Goal: Entertainment & Leisure: Participate in discussion

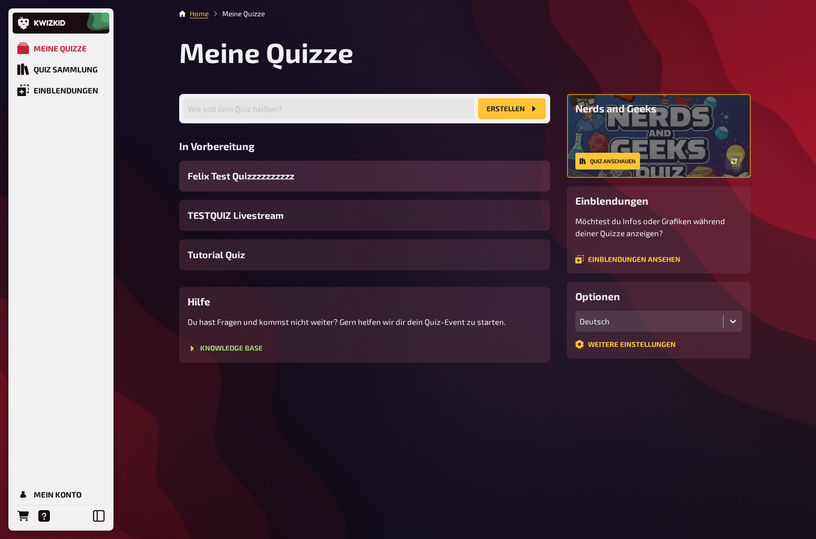
click at [256, 180] on span "Felix Test Quizzzzzzzzzz" at bounding box center [240, 176] width 107 height 14
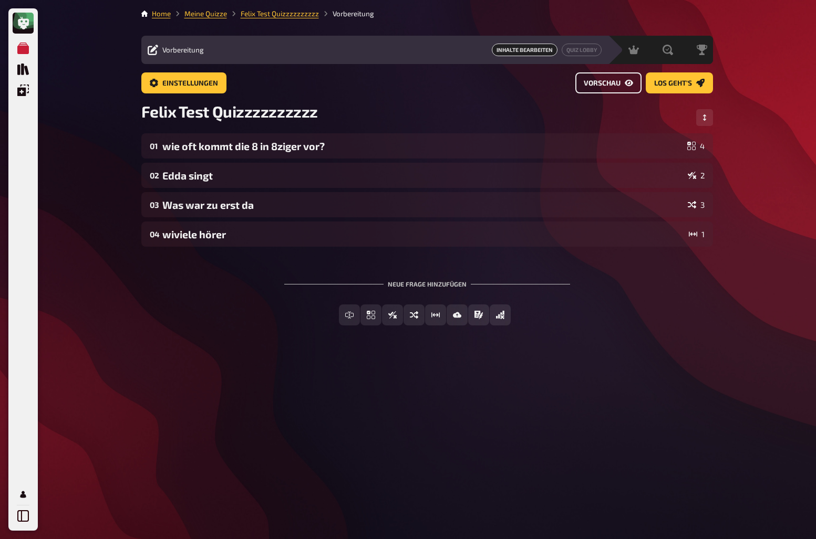
click at [595, 83] on span "Vorschau" at bounding box center [601, 83] width 37 height 7
click at [526, 106] on div "Felix Test Quizzzzzzzzzz" at bounding box center [426, 118] width 571 height 32
click at [159, 15] on link "Home" at bounding box center [161, 13] width 19 height 8
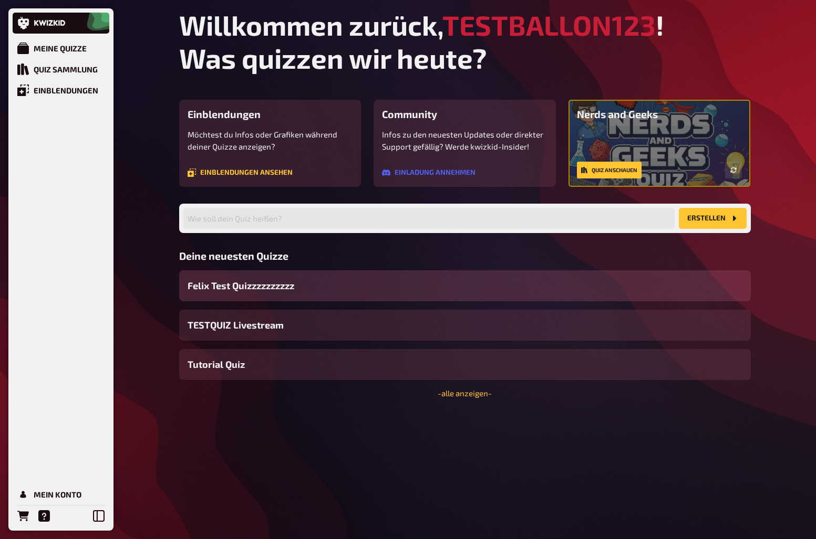
click at [299, 290] on div "Felix Test Quizzzzzzzzzz" at bounding box center [464, 285] width 571 height 31
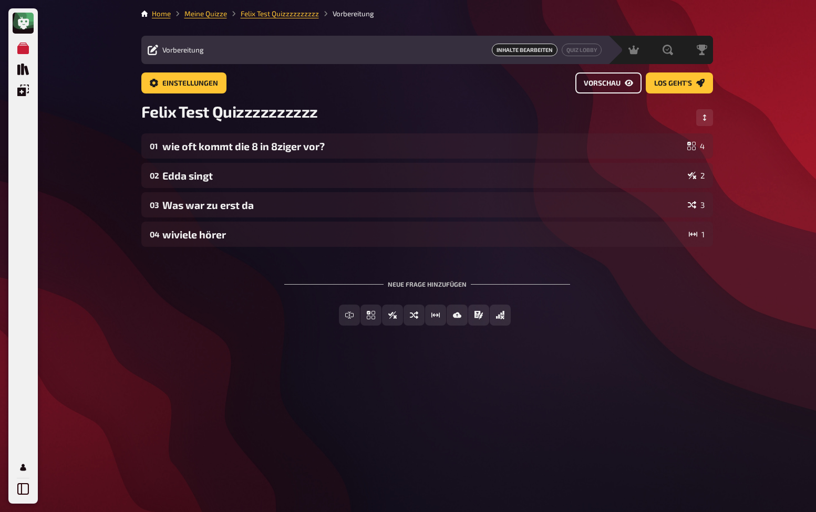
click at [616, 86] on span "Vorschau" at bounding box center [601, 83] width 37 height 7
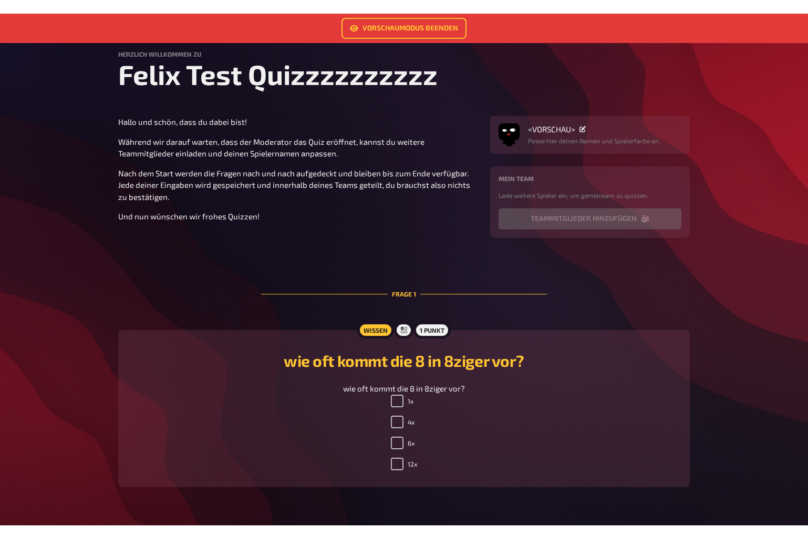
scroll to position [105, 0]
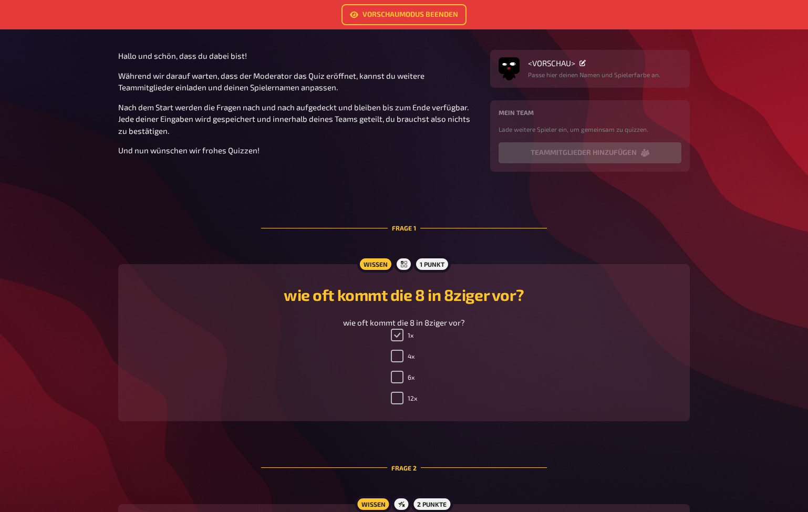
click at [395, 341] on input "1x" at bounding box center [397, 335] width 13 height 13
checkbox input "false"
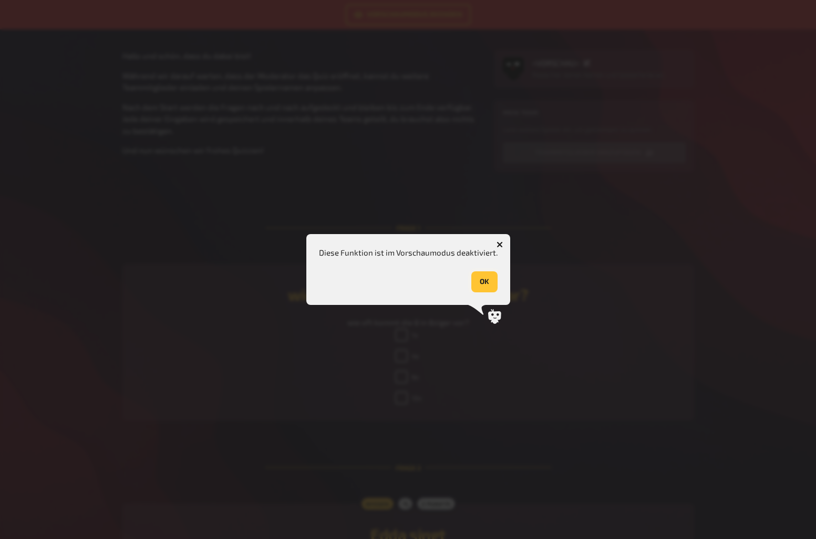
click at [491, 286] on button "OK" at bounding box center [484, 281] width 26 height 21
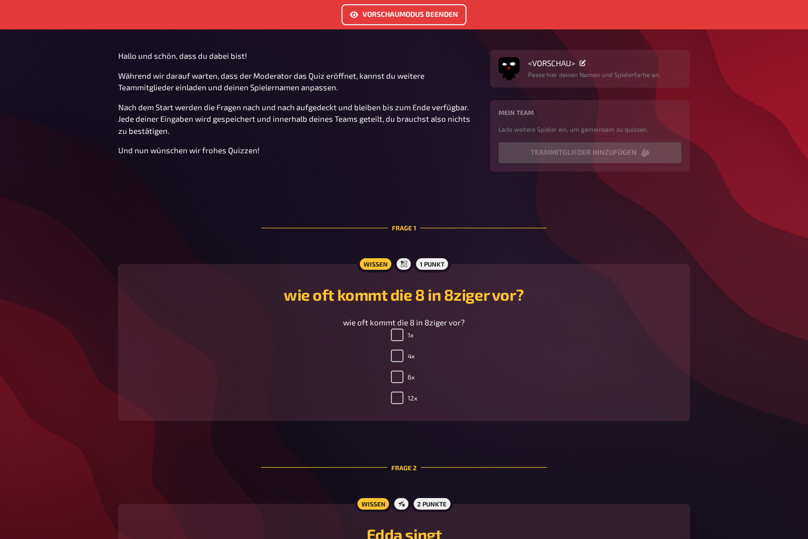
click at [417, 14] on link "Vorschaumodus beenden" at bounding box center [403, 14] width 125 height 21
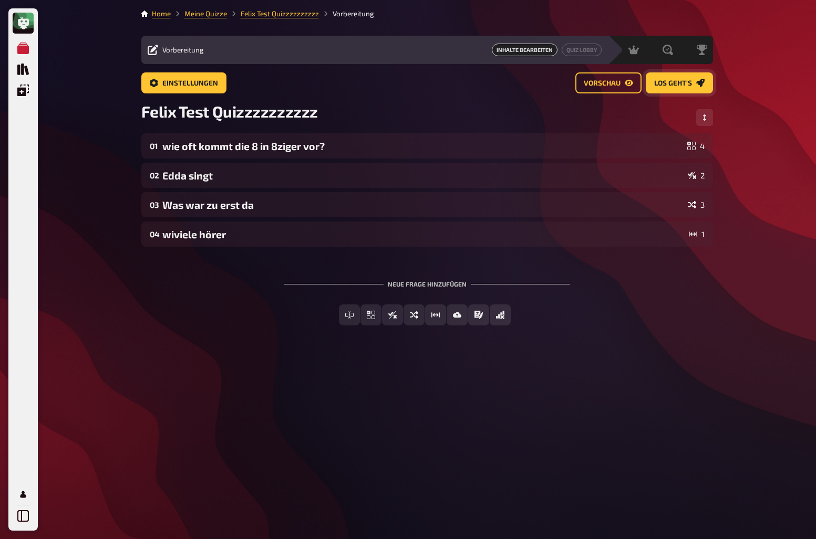
click at [670, 81] on span "Los geht's" at bounding box center [673, 83] width 38 height 7
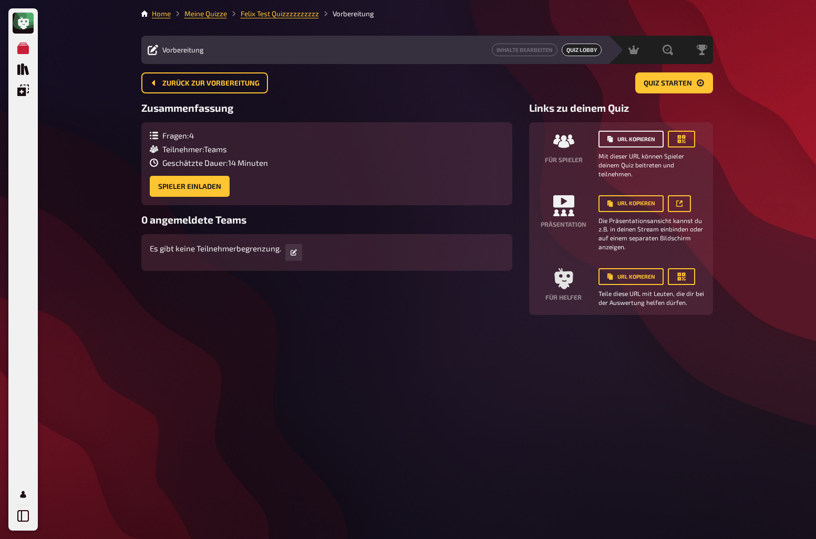
click at [625, 139] on button "URL kopieren" at bounding box center [630, 139] width 65 height 17
click at [616, 207] on button "URL kopieren" at bounding box center [630, 203] width 65 height 17
click at [630, 276] on button "URL kopieren" at bounding box center [630, 276] width 65 height 17
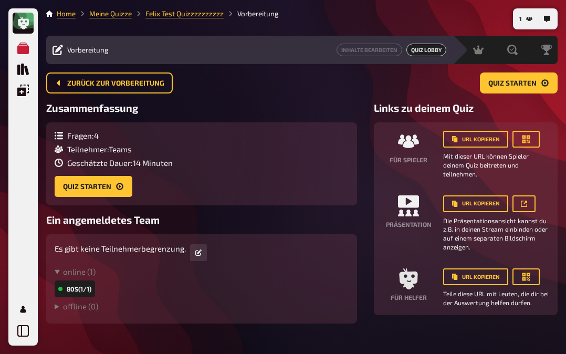
click at [384, 90] on div "Zurück zur Vorbereitung Quiz starten" at bounding box center [301, 82] width 511 height 21
click at [77, 180] on button "Quiz starten" at bounding box center [94, 186] width 78 height 21
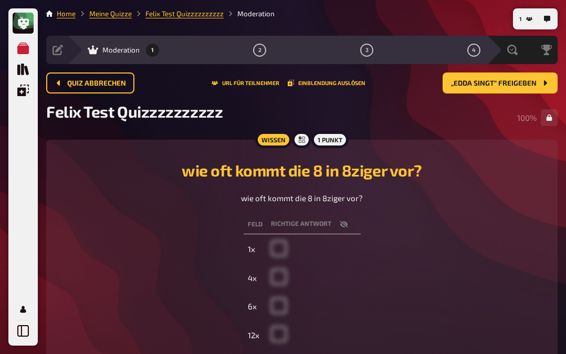
click at [432, 122] on div "Felix Test Quizzzzzzzzzz 100 %" at bounding box center [301, 118] width 511 height 32
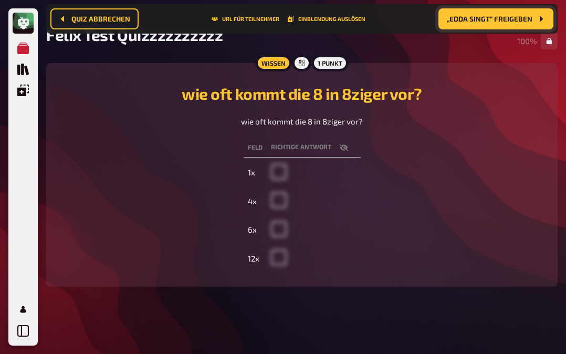
click at [472, 12] on button "„Edda singt“ freigeben" at bounding box center [495, 18] width 115 height 21
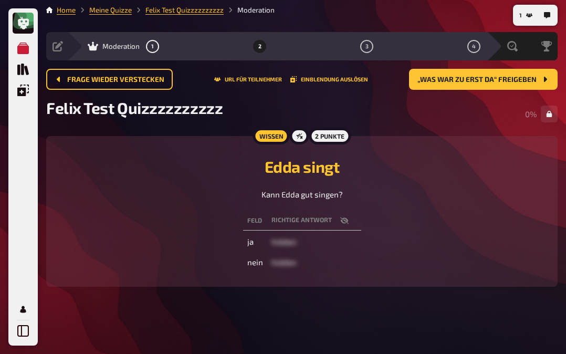
scroll to position [4, 0]
click at [442, 85] on button "„Was war zu erst da“ freigeben" at bounding box center [483, 79] width 149 height 21
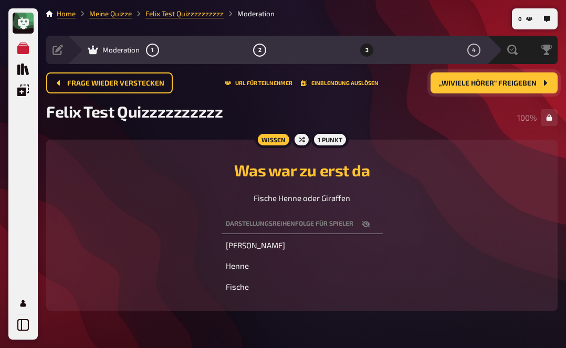
click at [506, 81] on span "„wiviele hörer“ freigeben" at bounding box center [488, 83] width 98 height 7
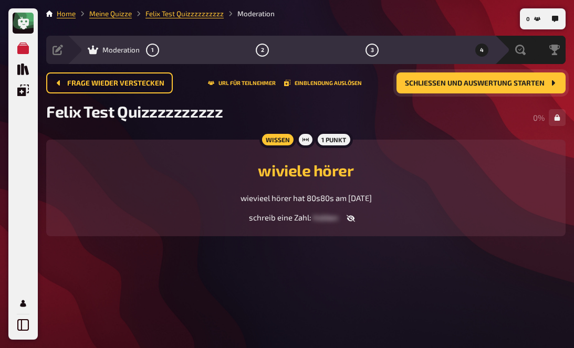
click at [506, 81] on span "Schließen und Auswertung starten" at bounding box center [475, 83] width 140 height 7
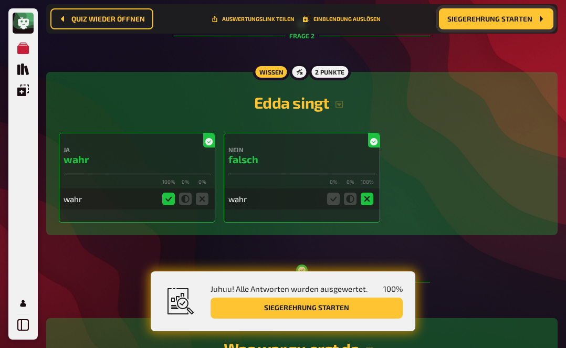
scroll to position [534, 0]
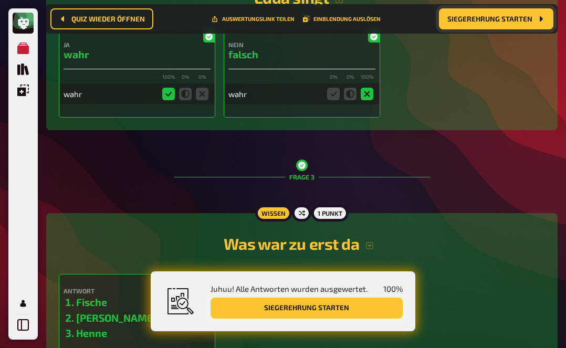
click at [375, 310] on button "Siegerehrung starten" at bounding box center [307, 308] width 192 height 21
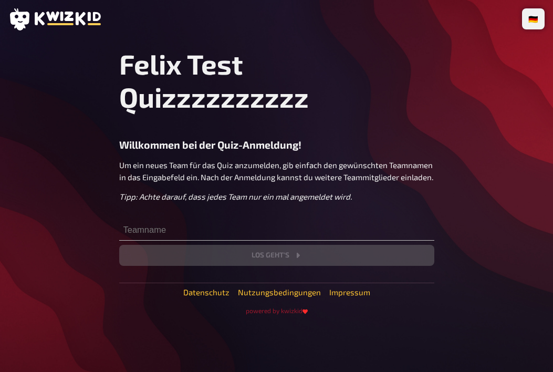
click at [523, 139] on main "Felix Test Quizzzzzzzzzz Willkommen bei der Quiz-Anmeldung! Um ein neues Team f…" at bounding box center [276, 180] width 536 height 267
click at [161, 227] on input "text" at bounding box center [276, 230] width 315 height 21
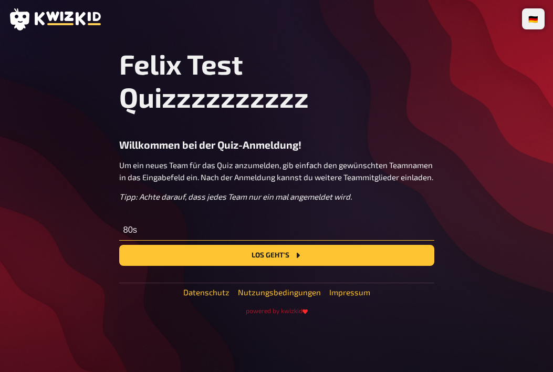
type input "80s"
click at [119, 245] on button "Los geht's" at bounding box center [276, 255] width 315 height 21
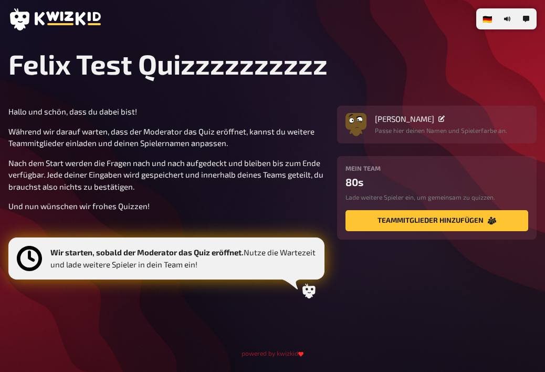
click at [387, 232] on div "Mein Team 80s Lade weitere Spieler ein, um gemeinsam zu quizzen. Teammitglieder…" at bounding box center [437, 197] width 200 height 83
click at [402, 225] on button "Teammitglieder hinzufügen" at bounding box center [437, 220] width 183 height 21
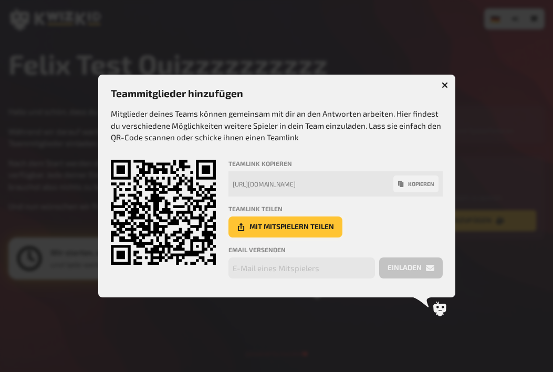
click at [313, 224] on button "Mit Mitspielern teilen" at bounding box center [285, 226] width 114 height 21
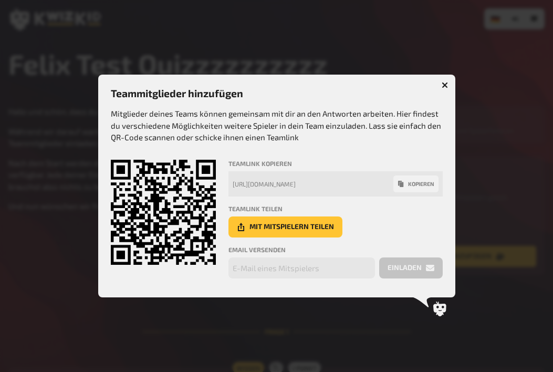
click at [448, 86] on button "button" at bounding box center [444, 85] width 17 height 17
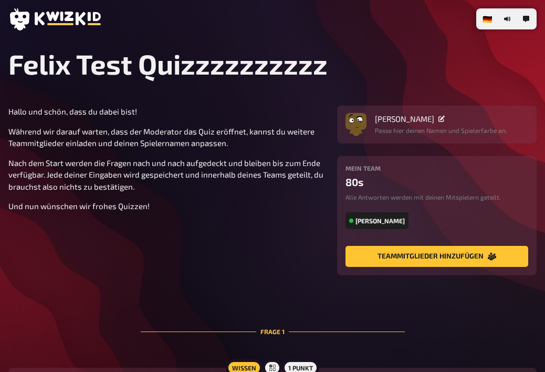
scroll to position [263, 0]
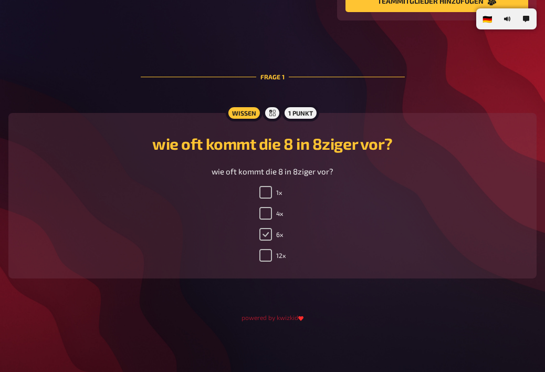
click at [267, 241] on input "6x" at bounding box center [265, 234] width 13 height 13
checkbox input "true"
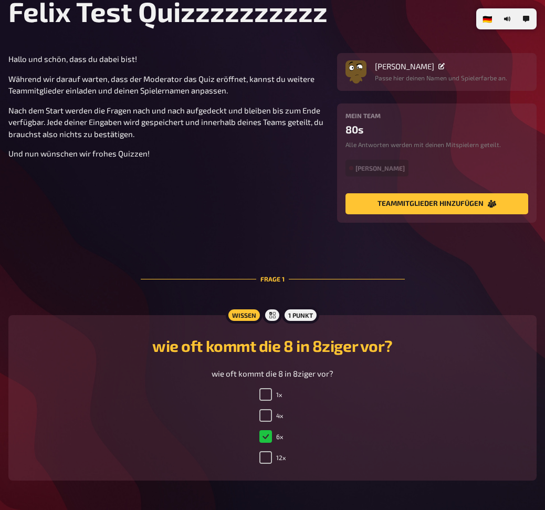
scroll to position [105, 0]
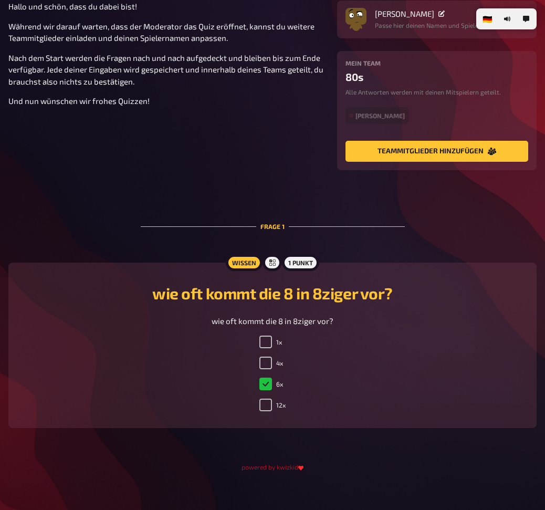
click at [102, 190] on div "Hallo und schön, dass du dabei bist! Während wir darauf warten, dass der Modera…" at bounding box center [272, 223] width 528 height 444
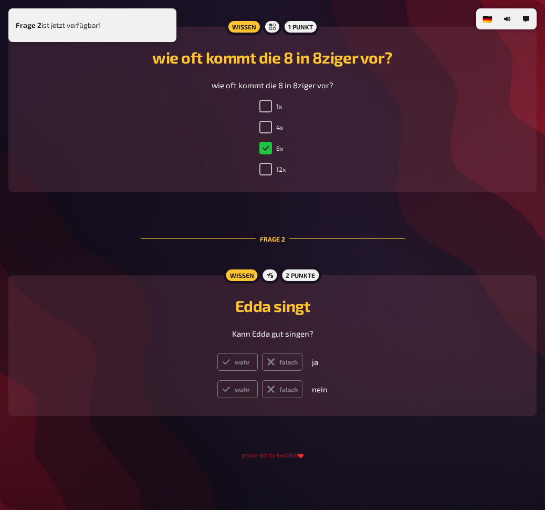
scroll to position [376, 0]
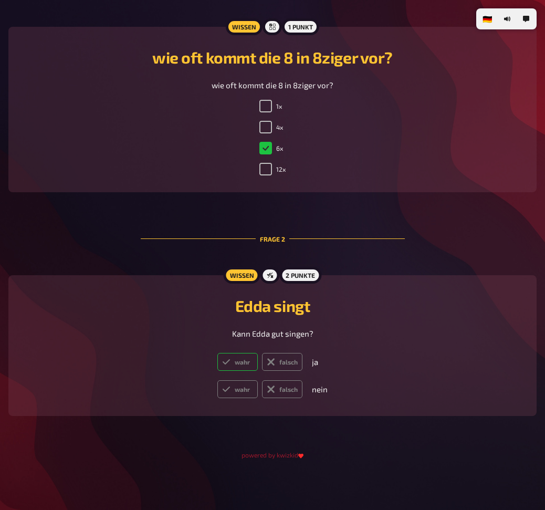
click at [241, 362] on label "wahr" at bounding box center [237, 362] width 40 height 18
click at [217, 353] on input "wahr" at bounding box center [217, 352] width 1 height 1
radio input "true"
click at [248, 391] on label "wahr" at bounding box center [237, 389] width 40 height 18
click at [217, 380] on input "wahr" at bounding box center [217, 380] width 1 height 1
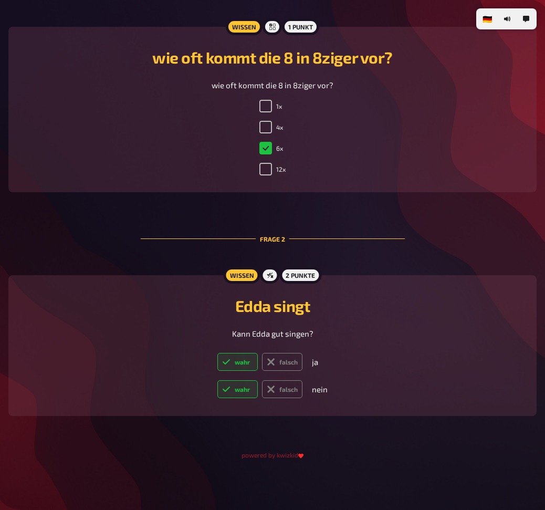
radio input "true"
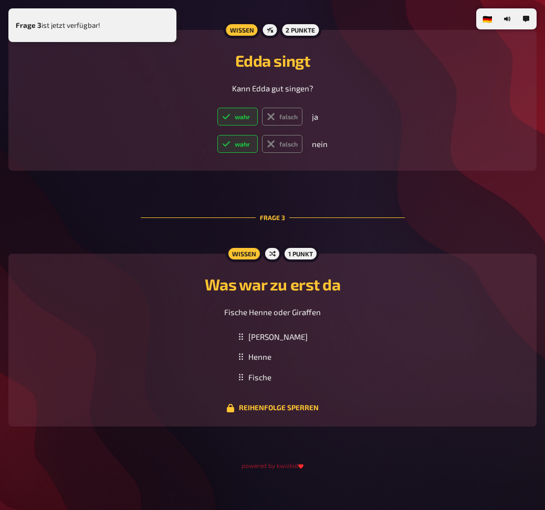
scroll to position [632, 0]
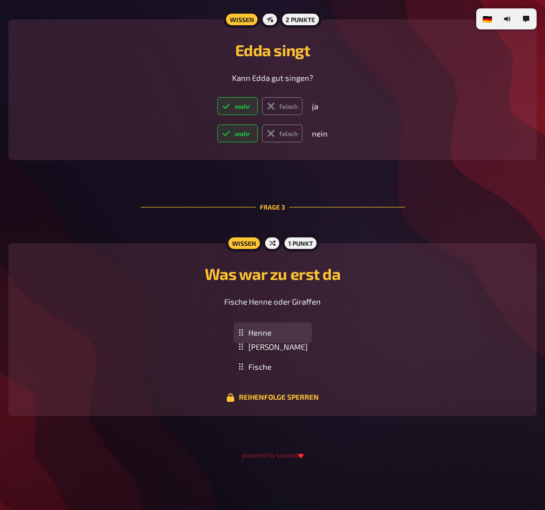
drag, startPoint x: 274, startPoint y: 348, endPoint x: 276, endPoint y: 330, distance: 17.9
click at [276, 330] on div "Henne" at bounding box center [273, 332] width 78 height 20
drag, startPoint x: 253, startPoint y: 369, endPoint x: 253, endPoint y: 343, distance: 25.7
click at [244, 353] on icon at bounding box center [241, 356] width 6 height 6
click at [316, 397] on button "Reihenfolge sperren" at bounding box center [272, 397] width 92 height 8
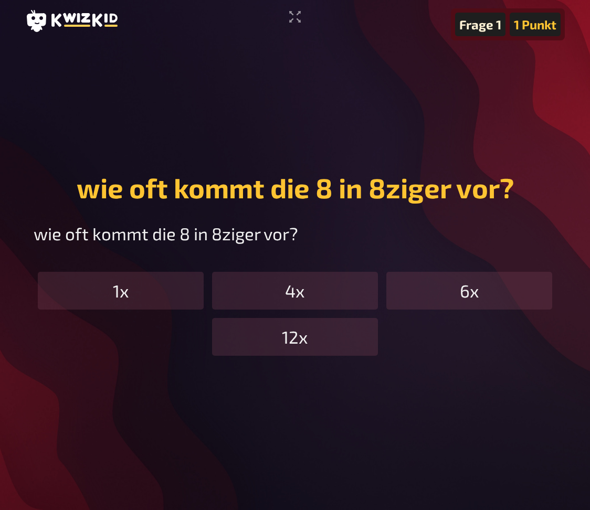
click at [478, 243] on p "wie oft kommt die 8 in 8ziger vor?" at bounding box center [295, 234] width 523 height 26
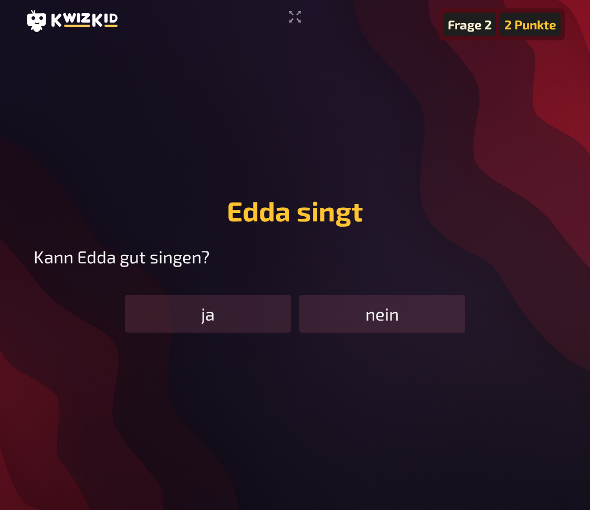
drag, startPoint x: 257, startPoint y: 316, endPoint x: 247, endPoint y: 317, distance: 10.1
drag, startPoint x: 247, startPoint y: 317, endPoint x: 277, endPoint y: 258, distance: 66.2
click at [295, 255] on p "Kann Edda gut singen?" at bounding box center [295, 257] width 523 height 26
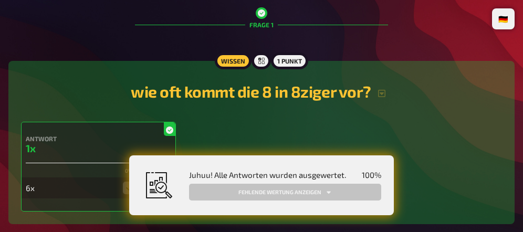
scroll to position [112, 0]
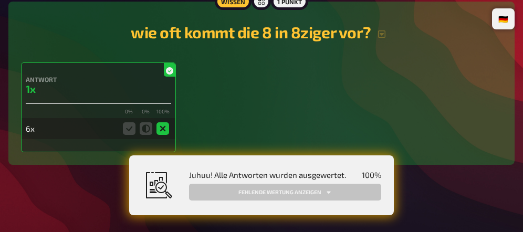
click at [325, 80] on div "Antwort 1x 0 % 0 % 100 % 6x" at bounding box center [261, 107] width 481 height 90
drag, startPoint x: 30, startPoint y: 90, endPoint x: 15, endPoint y: 90, distance: 15.8
click at [15, 90] on div "Wissen 1 Punkt wie oft kommt die 8 in 8ziger vor? Antwort 1x 0 % 0 % 100 % 6x" at bounding box center [261, 83] width 506 height 163
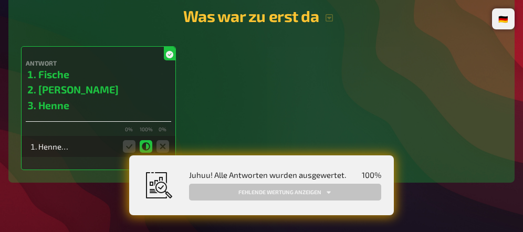
scroll to position [639, 0]
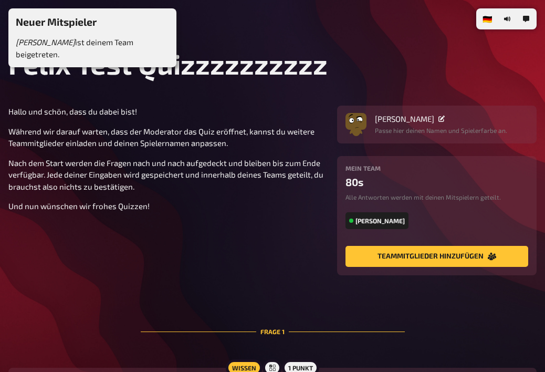
checkbox input "true"
